Goal: Task Accomplishment & Management: Manage account settings

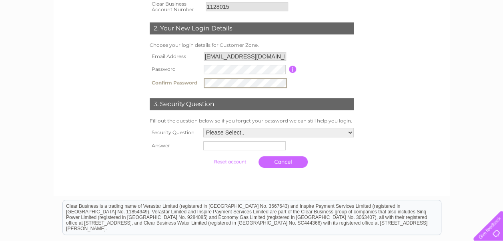
scroll to position [158, 0]
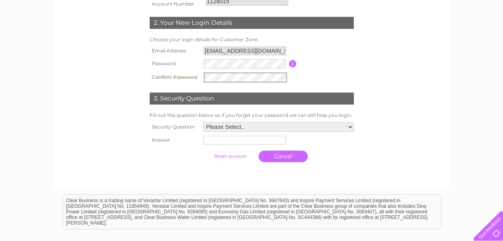
click at [332, 123] on select "Please Select.. In what town or city was your first job? In what town or city d…" at bounding box center [278, 127] width 151 height 10
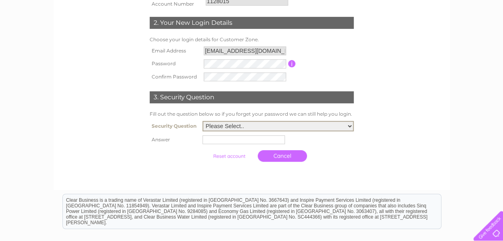
select select "5"
click at [203, 122] on select "Please Select.. In what town or city was your first job? In what town or city d…" at bounding box center [278, 126] width 151 height 10
click at [229, 143] on input "text" at bounding box center [244, 139] width 82 height 9
type input "Benjy"
click at [239, 155] on input "submit" at bounding box center [229, 156] width 49 height 11
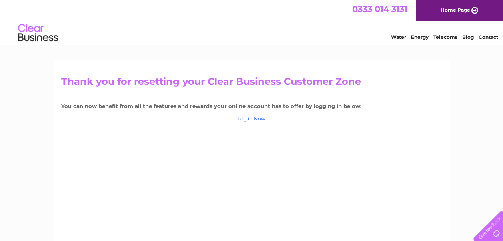
click at [257, 118] on link "Log in Now" at bounding box center [252, 119] width 28 height 6
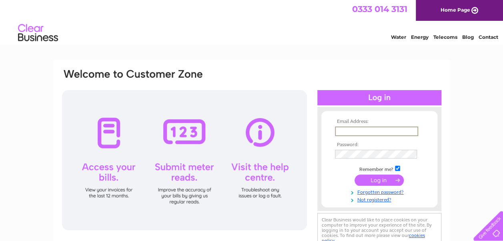
click at [338, 131] on input "text" at bounding box center [376, 132] width 83 height 10
type input "accounts@grandedreams.co.uk"
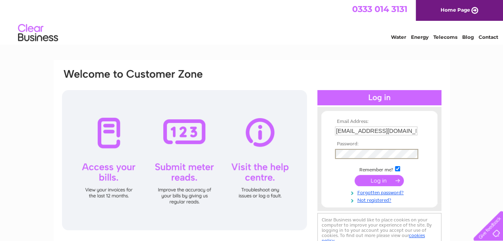
click at [385, 179] on input "submit" at bounding box center [379, 180] width 49 height 11
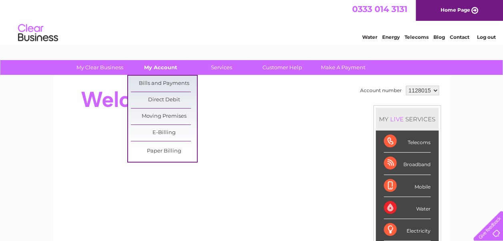
click at [160, 67] on link "My Account" at bounding box center [161, 67] width 66 height 15
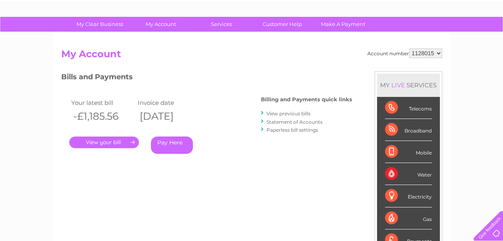
scroll to position [46, 0]
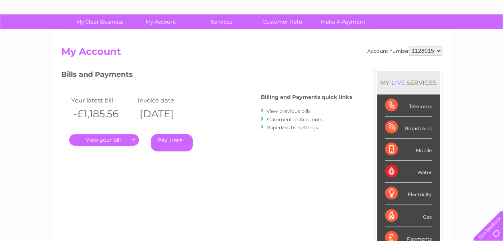
click at [95, 140] on link "." at bounding box center [104, 140] width 70 height 12
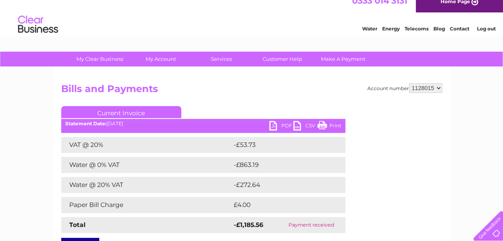
scroll to position [7, 0]
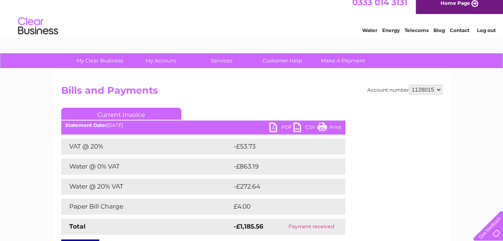
click at [281, 127] on link "PDF" at bounding box center [281, 129] width 24 height 12
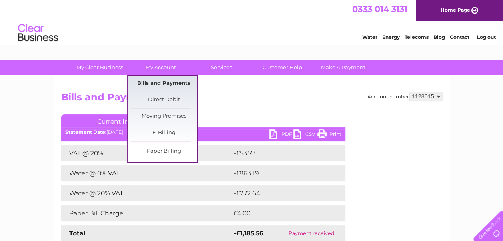
click at [159, 83] on link "Bills and Payments" at bounding box center [164, 84] width 66 height 16
click at [159, 82] on link "Bills and Payments" at bounding box center [164, 84] width 66 height 16
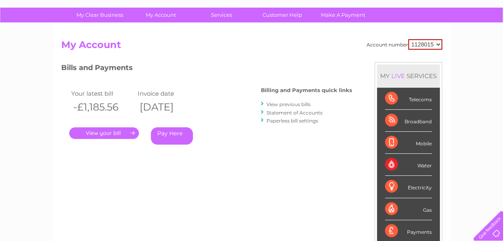
scroll to position [9, 0]
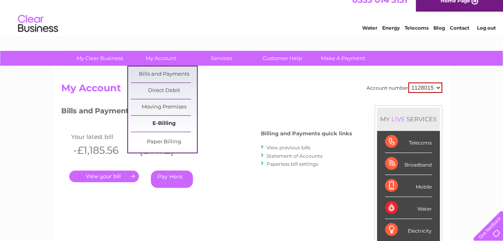
click at [155, 126] on link "E-Billing" at bounding box center [164, 124] width 66 height 16
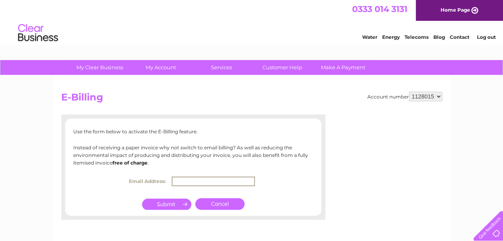
click at [191, 181] on input "text" at bounding box center [213, 182] width 83 height 10
type input "accounts@grandedreams.co.uk"
click at [171, 205] on input "submit" at bounding box center [166, 203] width 49 height 11
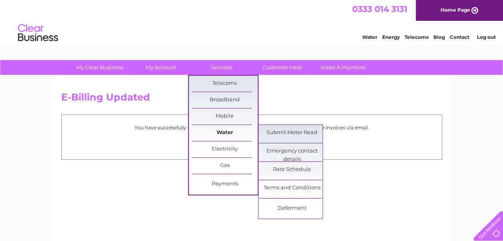
click at [219, 131] on link "Water" at bounding box center [225, 133] width 66 height 16
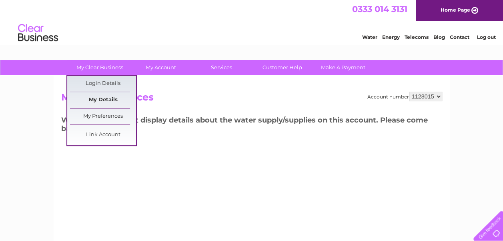
click at [96, 99] on link "My Details" at bounding box center [103, 100] width 66 height 16
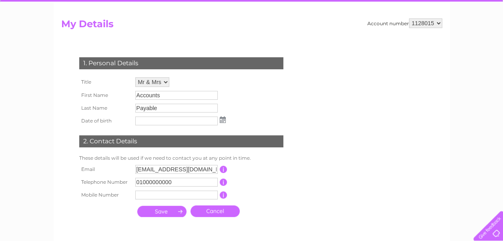
scroll to position [78, 0]
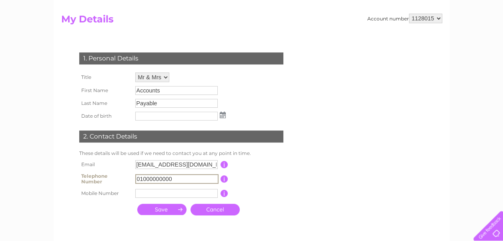
drag, startPoint x: 181, startPoint y: 179, endPoint x: 117, endPoint y: 177, distance: 64.1
click at [117, 177] on tr "Telephone Number 01000000000 This should be a valid landline telephone number s…" at bounding box center [184, 179] width 215 height 16
type input "01592261635"
click at [127, 213] on th at bounding box center [105, 210] width 56 height 20
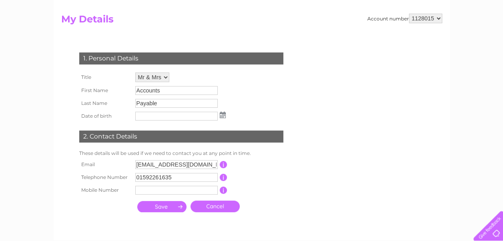
click at [175, 203] on input "submit" at bounding box center [161, 206] width 49 height 11
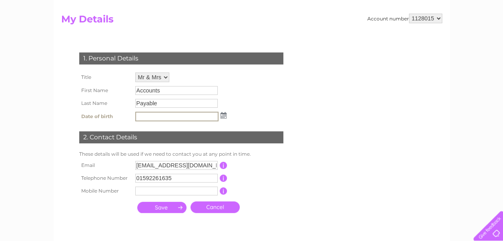
click at [172, 211] on input "submit" at bounding box center [161, 207] width 49 height 11
drag, startPoint x: 502, startPoint y: 127, endPoint x: 500, endPoint y: 79, distance: 47.7
click at [500, 79] on div "My Clear Business Login Details My Details My Preferences Link Account My Accou…" at bounding box center [251, 180] width 503 height 396
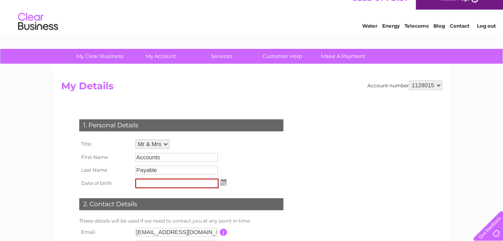
scroll to position [10, 0]
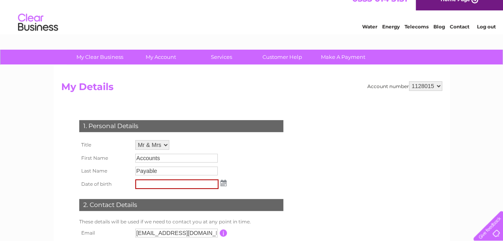
click at [487, 27] on link "Log out" at bounding box center [486, 27] width 19 height 6
